Goal: Go to known website: Access a specific website the user already knows

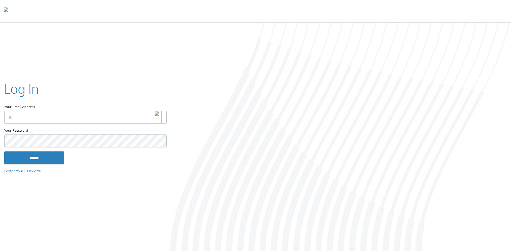
click at [157, 115] on img at bounding box center [157, 117] width 7 height 13
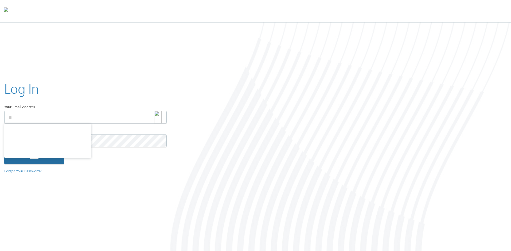
type input "**********"
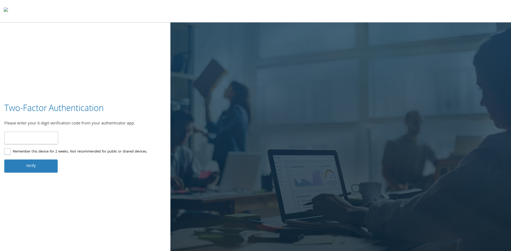
type input "******"
click at [36, 168] on button "Verify" at bounding box center [30, 165] width 53 height 13
